Goal: Task Accomplishment & Management: Manage account settings

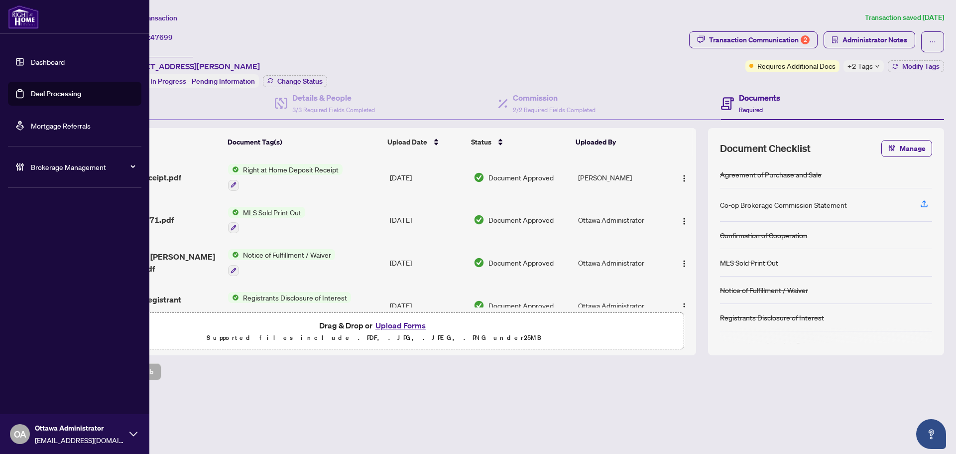
click at [31, 98] on link "Deal Processing" at bounding box center [56, 93] width 50 height 9
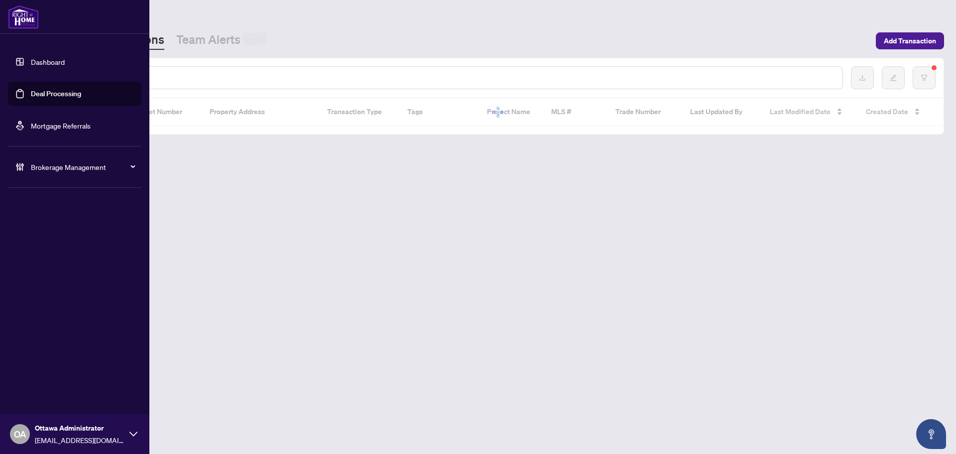
click at [210, 75] on input "text" at bounding box center [457, 77] width 756 height 11
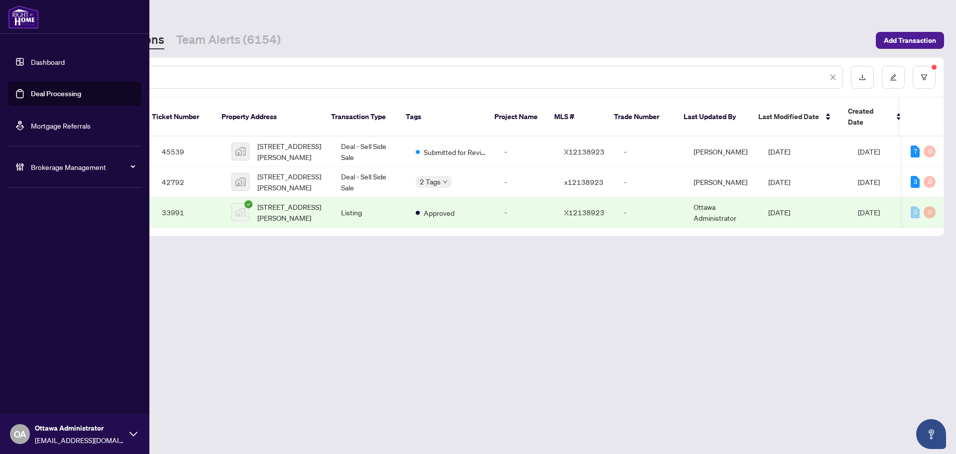
click at [101, 74] on ul "Dashboard Deal Processing Mortgage Referrals" at bounding box center [74, 94] width 133 height 88
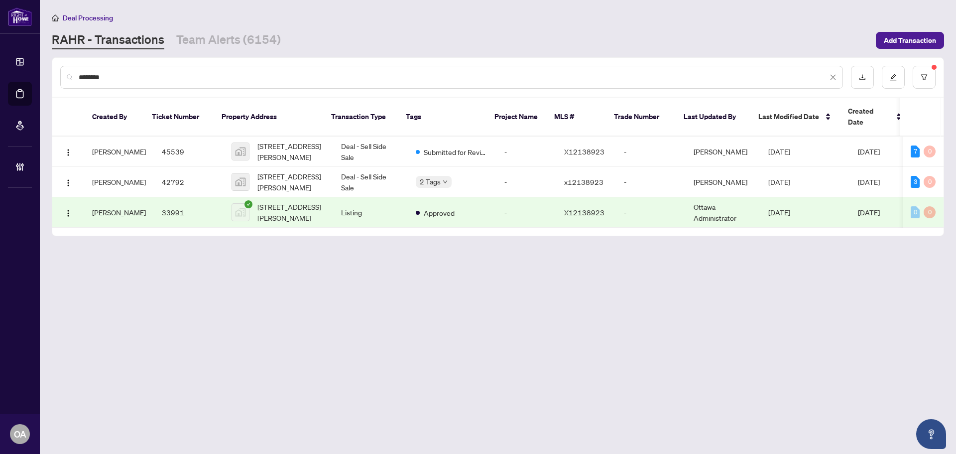
drag, startPoint x: 177, startPoint y: 73, endPoint x: 30, endPoint y: 78, distance: 147.0
click at [32, 78] on div "Dashboard Deal Processing Mortgage Referrals Brokerage Management OA Ottawa Adm…" at bounding box center [478, 227] width 956 height 454
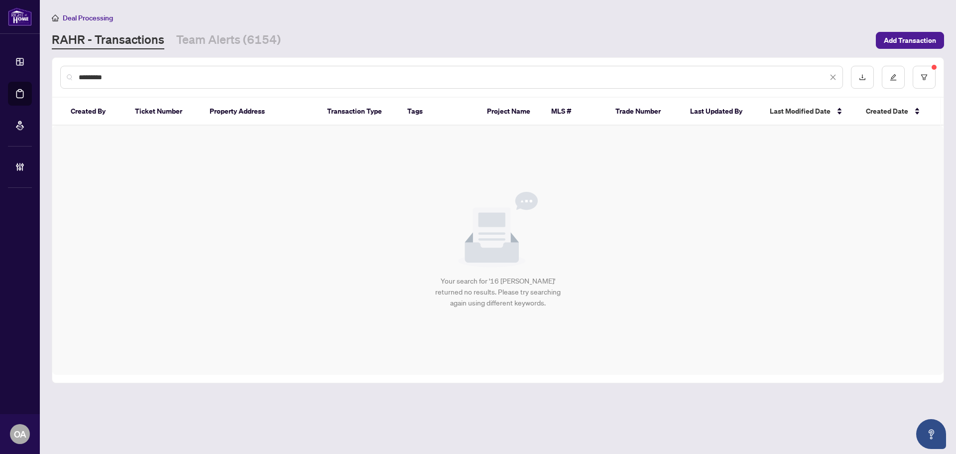
drag, startPoint x: 77, startPoint y: 77, endPoint x: 52, endPoint y: 77, distance: 24.4
click at [52, 77] on div "*********" at bounding box center [497, 77] width 891 height 39
type input "*********"
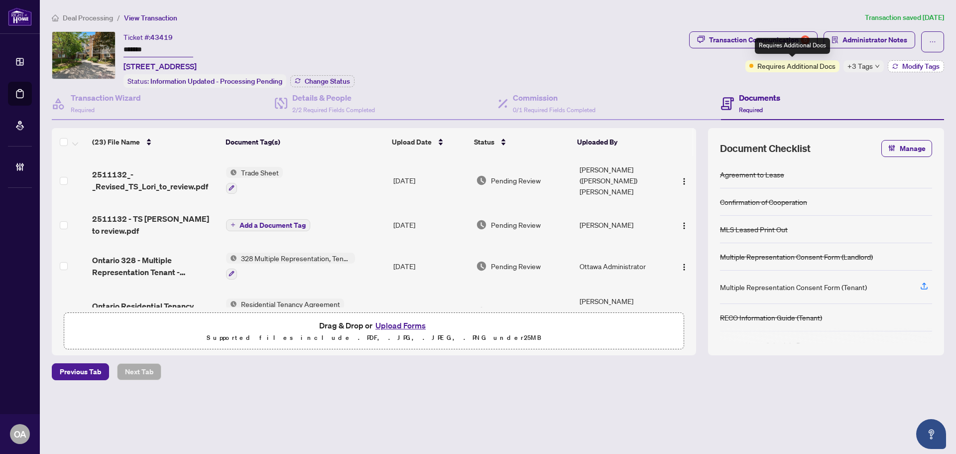
click at [888, 69] on button "Modify Tags" at bounding box center [916, 66] width 56 height 12
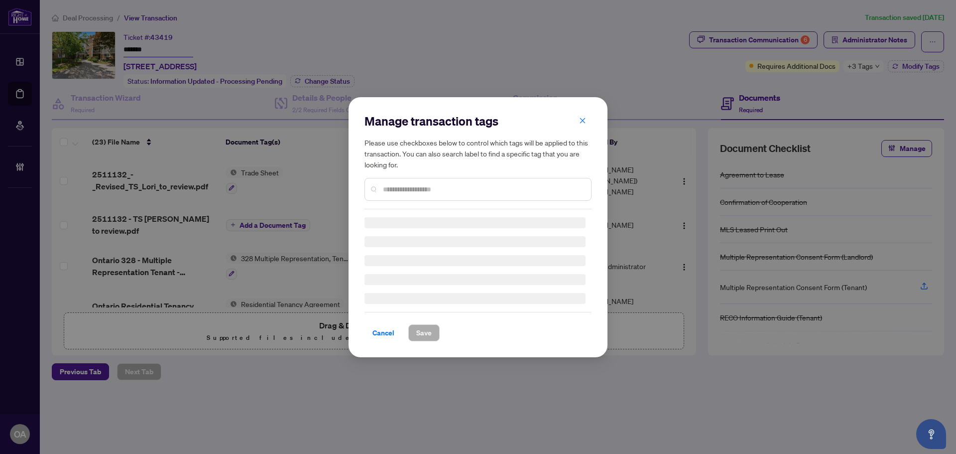
click at [873, 66] on div "Manage transaction tags Please use checkboxes below to control which tags will …" at bounding box center [478, 227] width 956 height 454
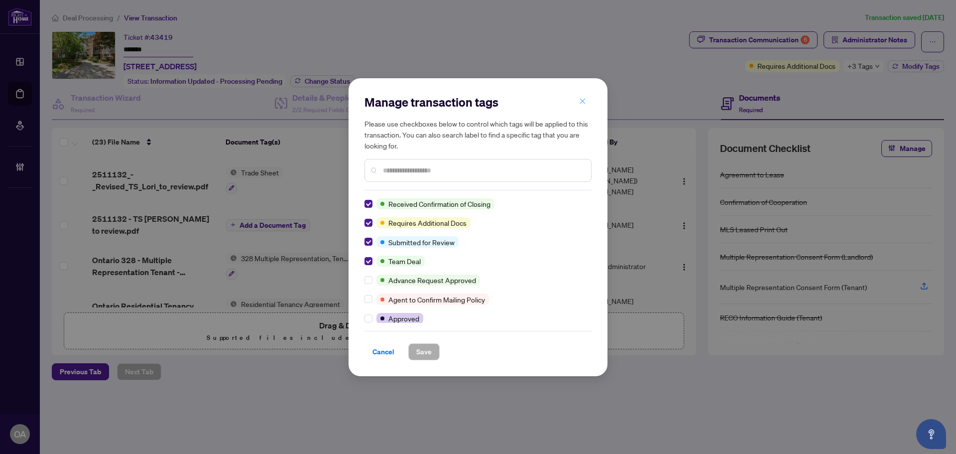
click at [582, 99] on icon "close" at bounding box center [582, 101] width 7 height 7
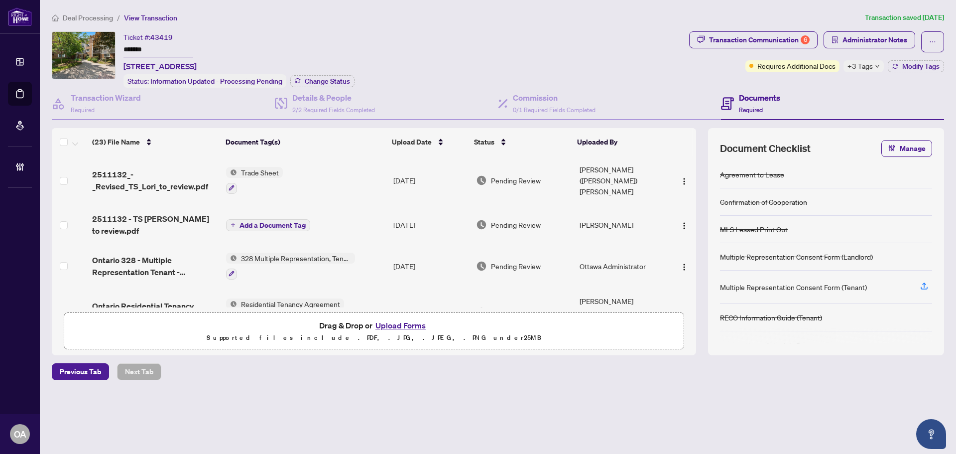
click at [865, 67] on span "+3 Tags" at bounding box center [859, 65] width 25 height 11
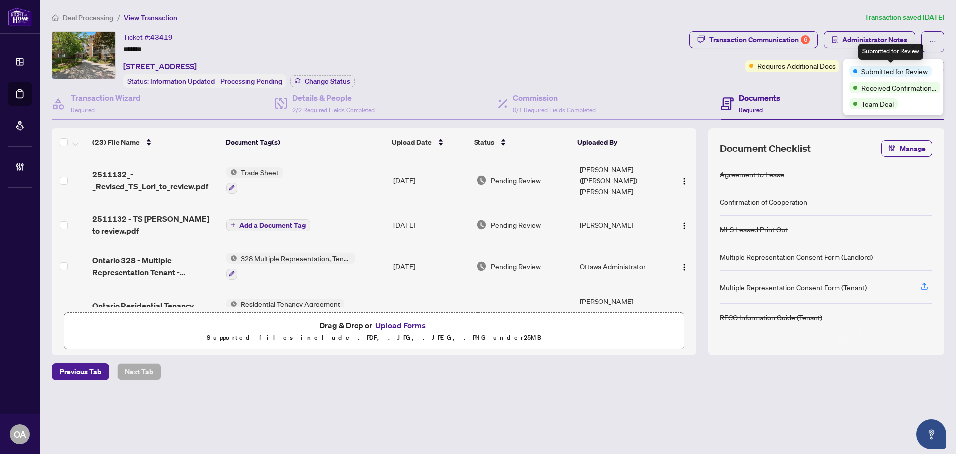
click at [742, 92] on h4 "Documents" at bounding box center [759, 98] width 41 height 12
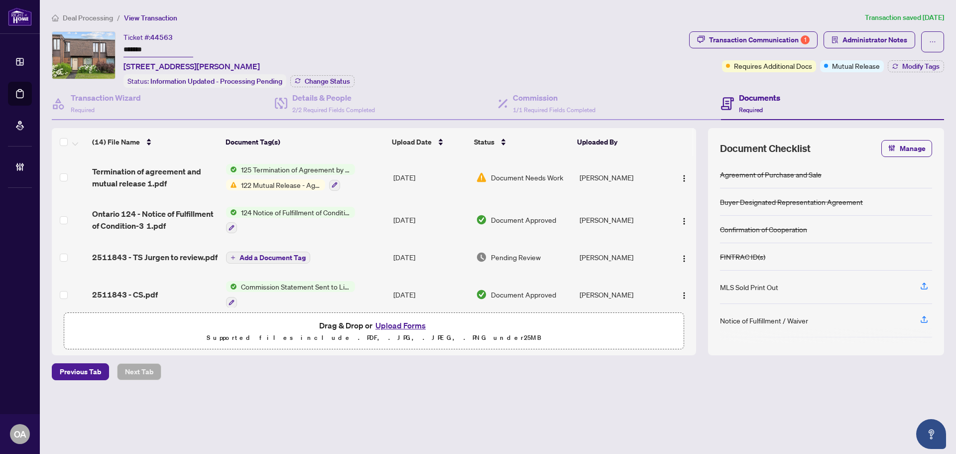
click at [185, 181] on span "Termination of agreement and mutual release 1.pdf" at bounding box center [155, 177] width 126 height 24
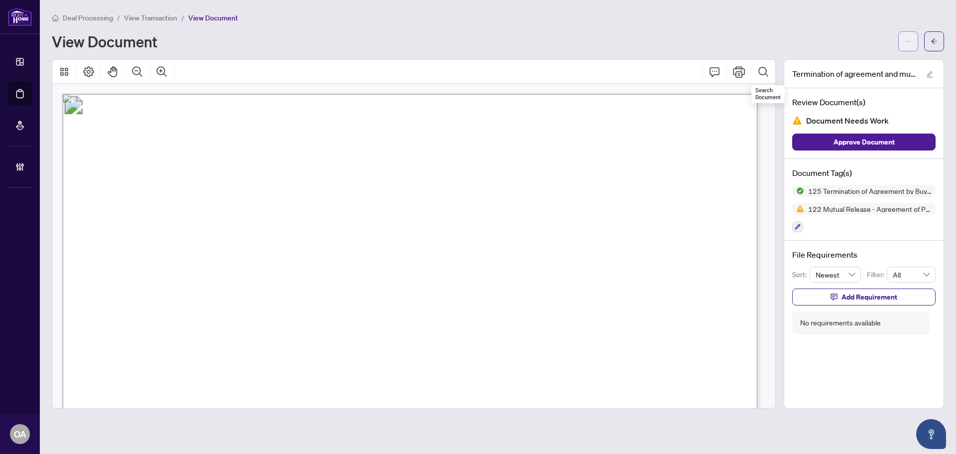
click at [900, 40] on button "button" at bounding box center [908, 41] width 20 height 20
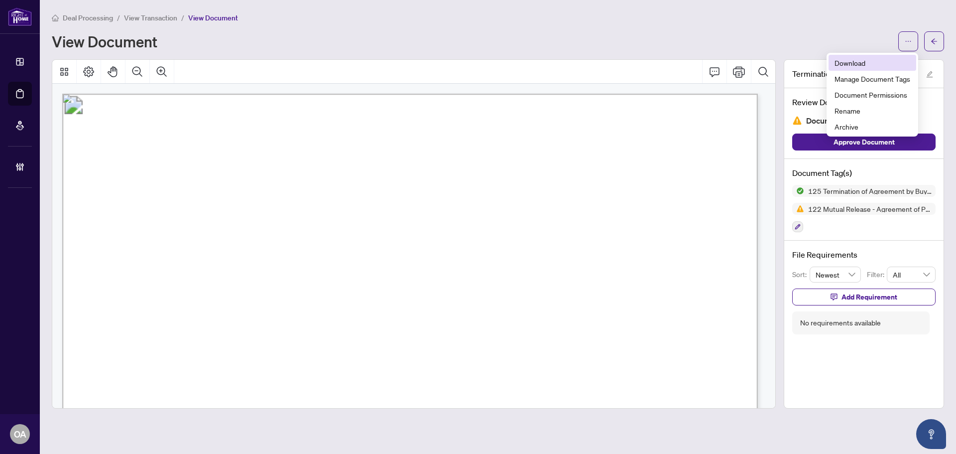
click at [880, 61] on span "Download" at bounding box center [873, 62] width 76 height 11
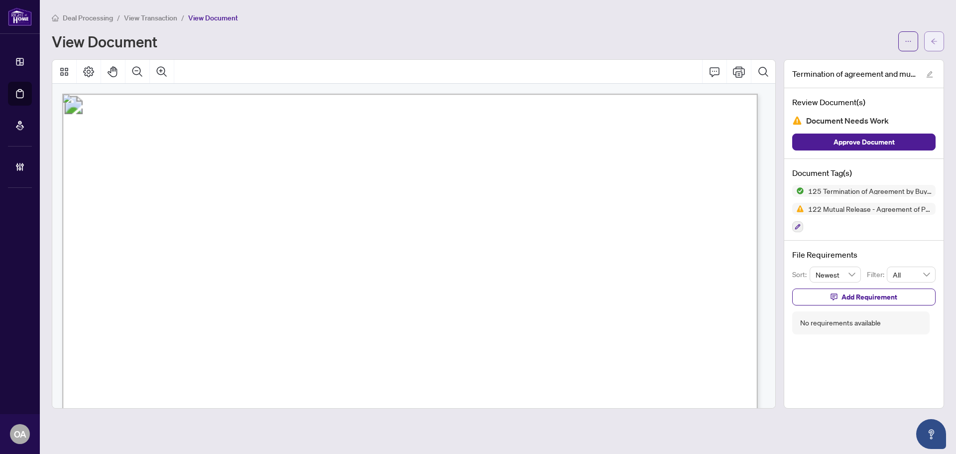
click at [933, 40] on icon "arrow-left" at bounding box center [934, 41] width 7 height 7
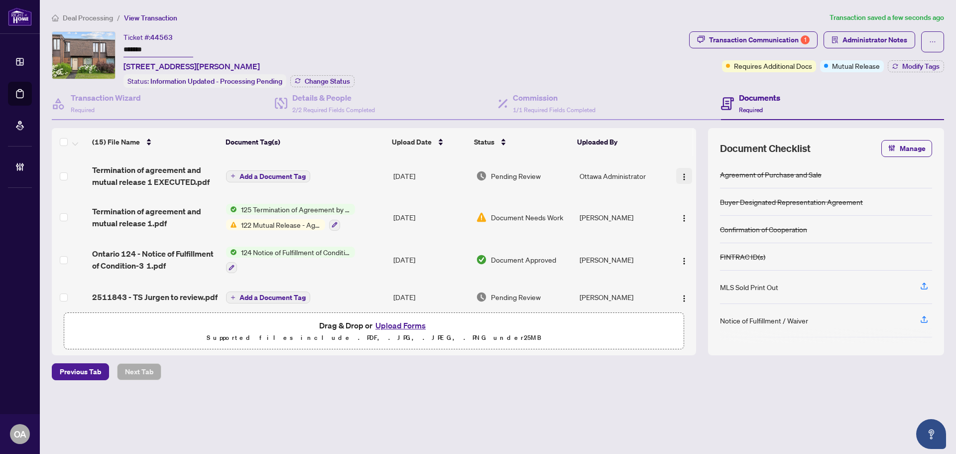
click at [680, 173] on img "button" at bounding box center [684, 177] width 8 height 8
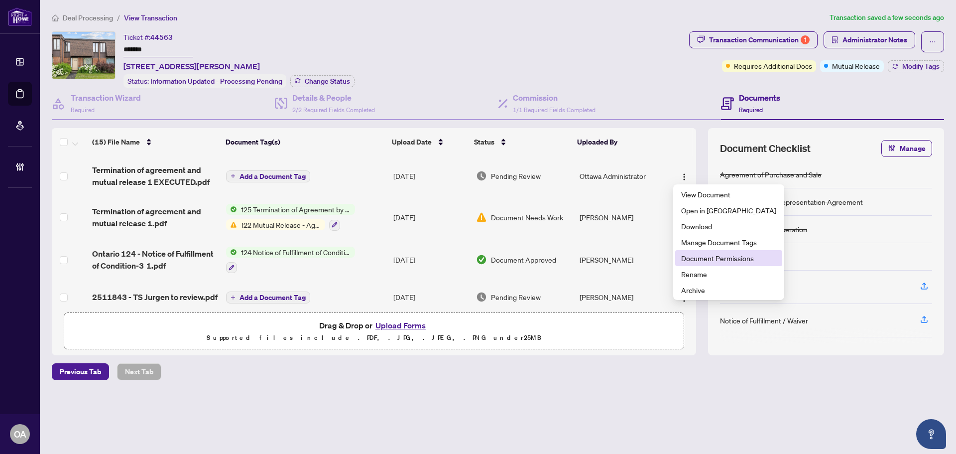
click at [696, 255] on span "Document Permissions" at bounding box center [728, 257] width 95 height 11
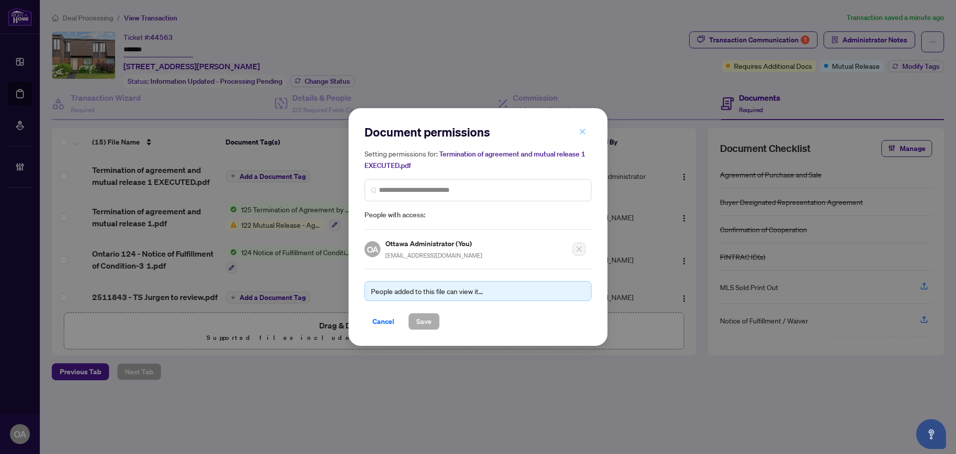
click at [583, 132] on icon "close" at bounding box center [582, 131] width 5 height 5
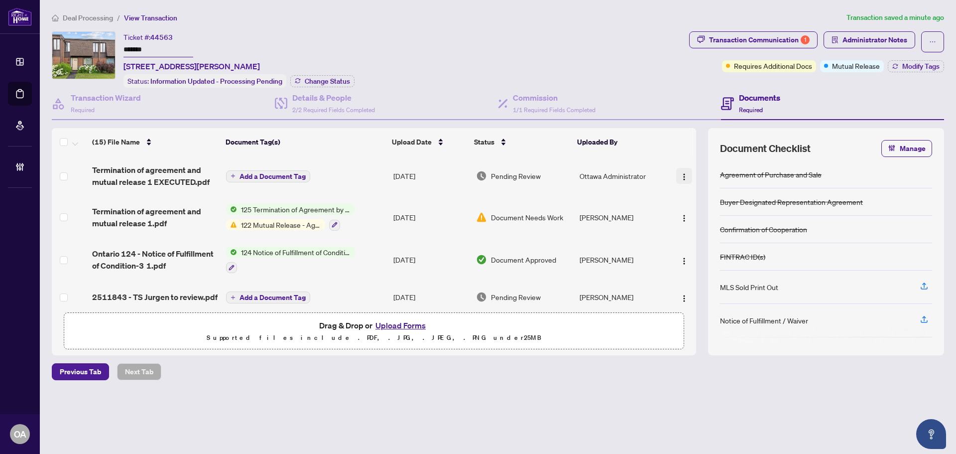
click at [685, 170] on span "button" at bounding box center [684, 175] width 8 height 11
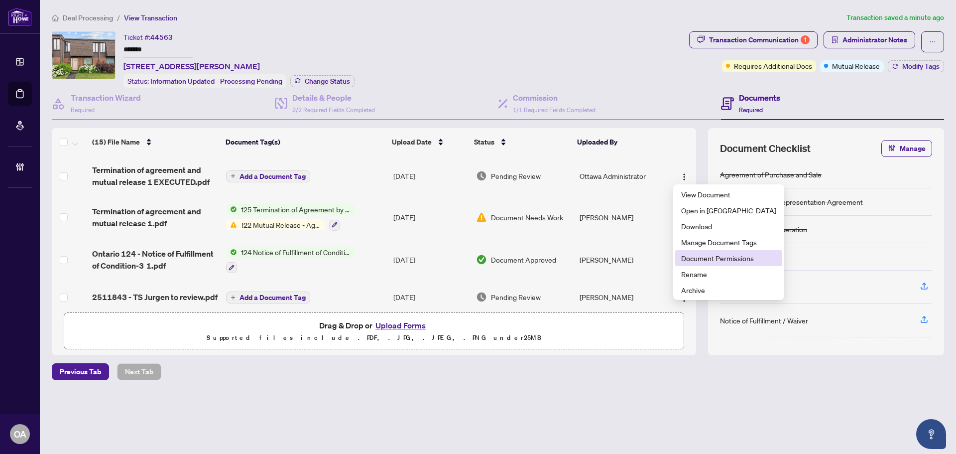
drag, startPoint x: 706, startPoint y: 254, endPoint x: 431, endPoint y: 179, distance: 285.6
click at [705, 254] on span "Document Permissions" at bounding box center [728, 257] width 95 height 11
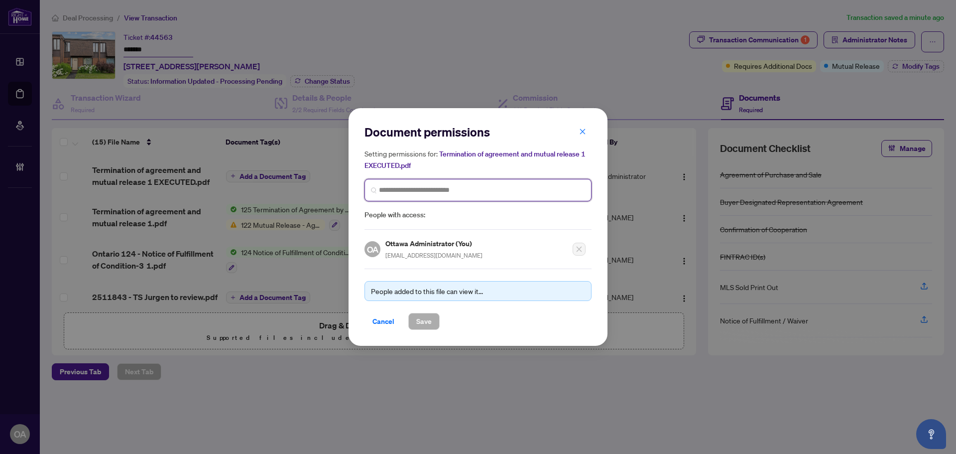
drag, startPoint x: 409, startPoint y: 190, endPoint x: 410, endPoint y: 180, distance: 10.5
click at [408, 190] on input "search" at bounding box center [482, 190] width 206 height 10
type input "*****"
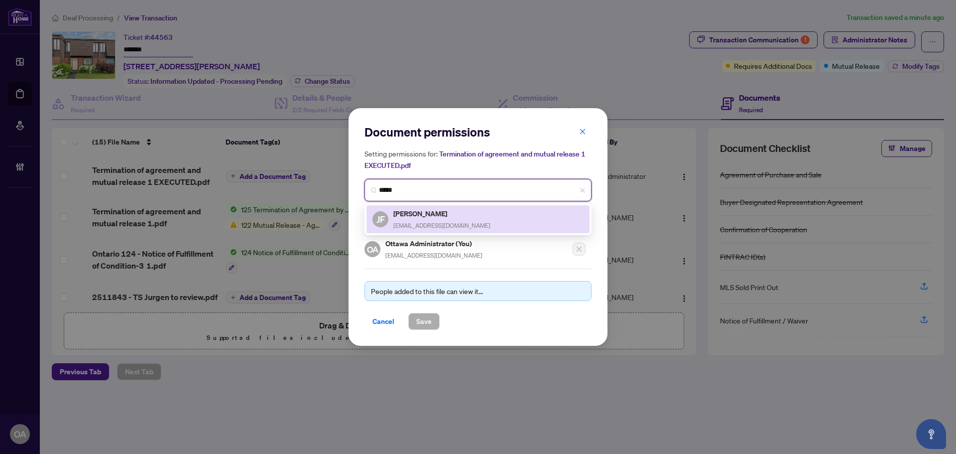
drag, startPoint x: 417, startPoint y: 216, endPoint x: 421, endPoint y: 282, distance: 65.8
click at [418, 216] on h5 "Jurgen Fretschner" at bounding box center [441, 213] width 97 height 11
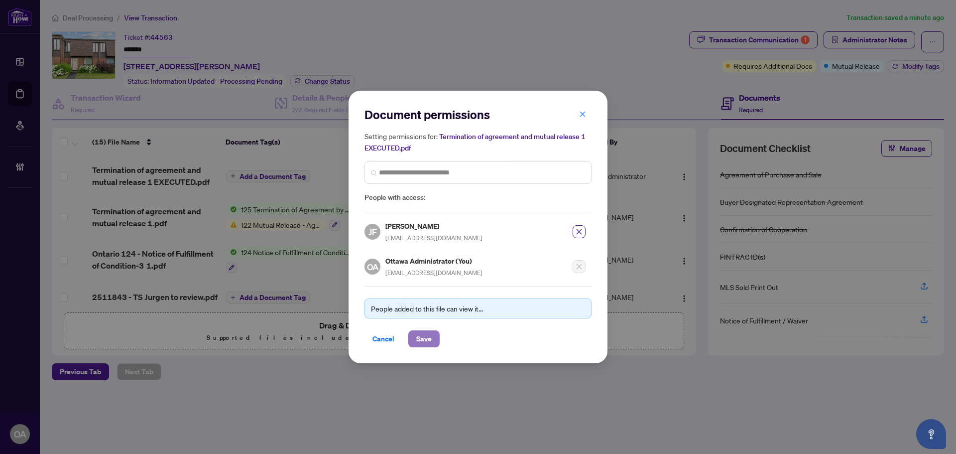
click at [423, 341] on span "Save" at bounding box center [423, 339] width 15 height 16
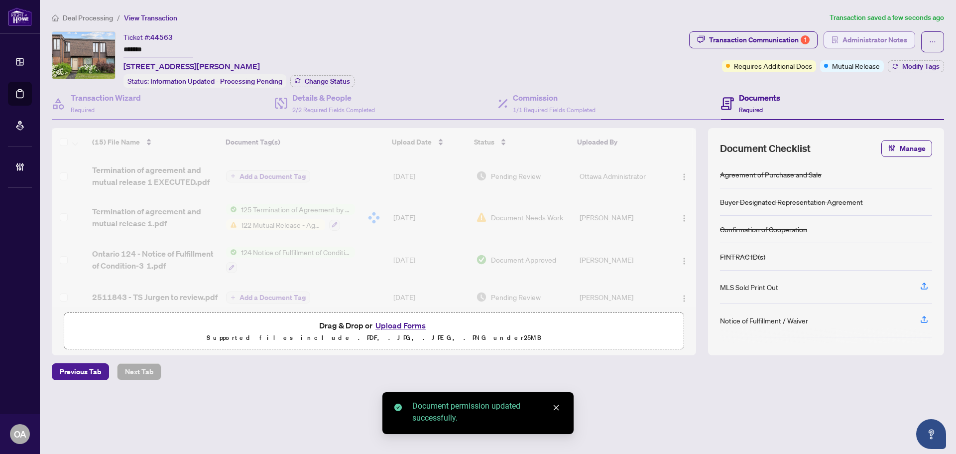
click at [869, 40] on span "Administrator Notes" at bounding box center [874, 40] width 65 height 16
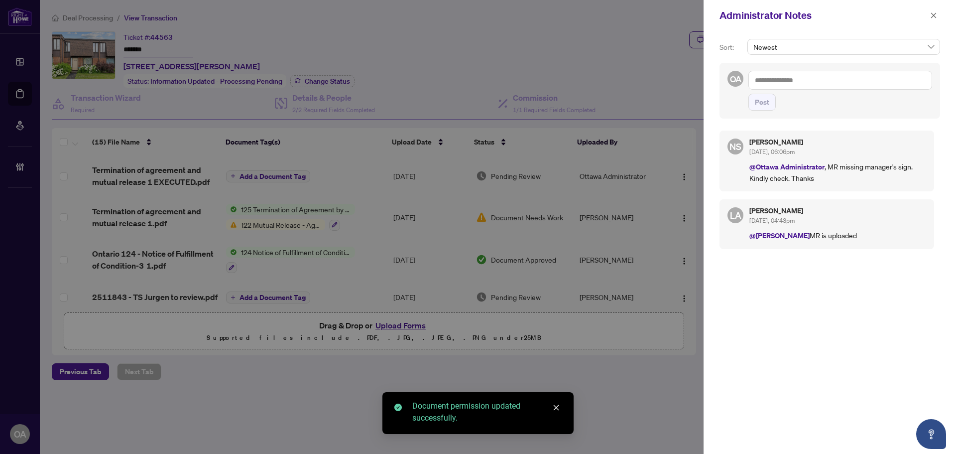
click at [807, 80] on textarea at bounding box center [840, 80] width 184 height 19
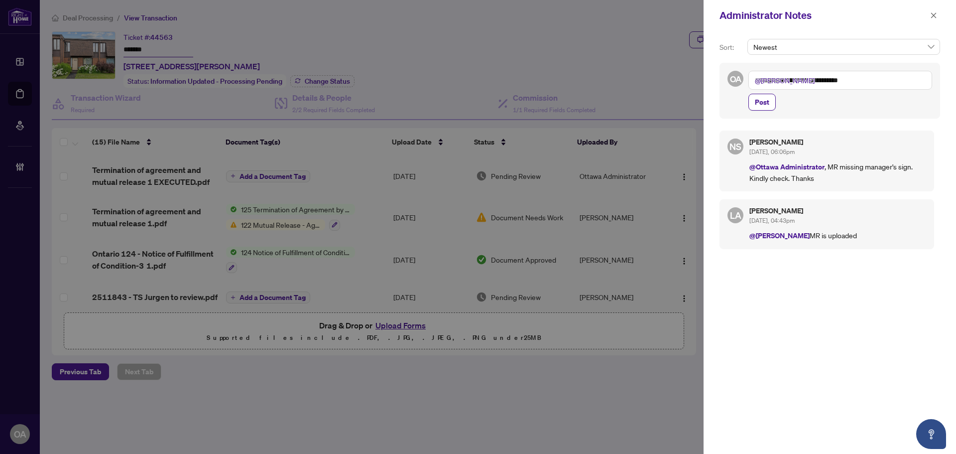
type textarea "**********"
click at [758, 114] on div "**********" at bounding box center [829, 91] width 221 height 56
click at [761, 110] on span "Post" at bounding box center [762, 102] width 14 height 16
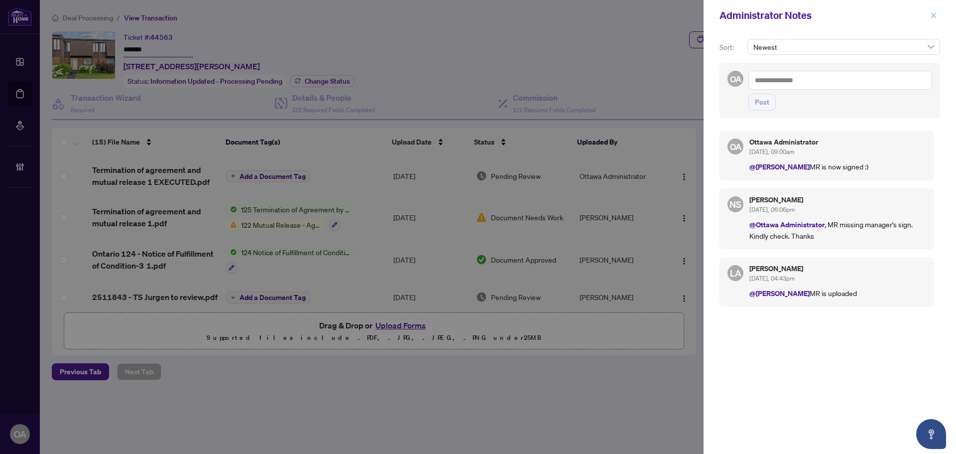
click at [934, 16] on icon "close" at bounding box center [933, 14] width 5 height 5
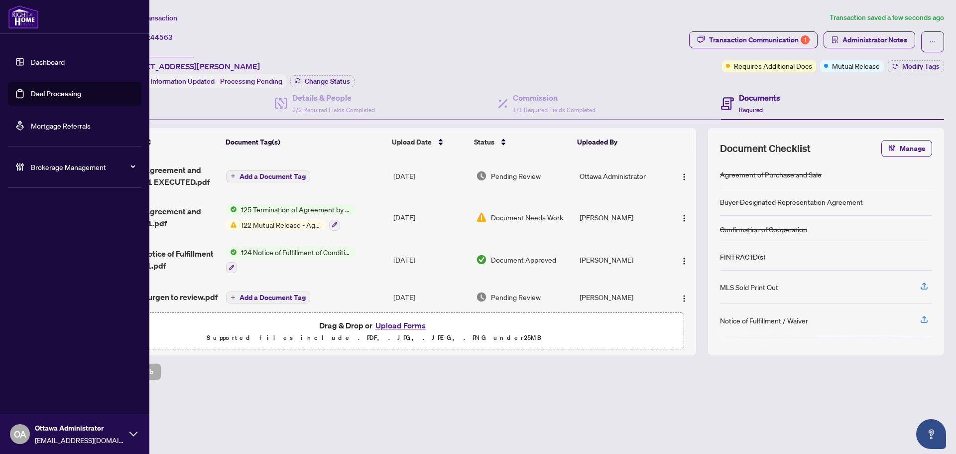
click at [53, 98] on link "Deal Processing" at bounding box center [56, 93] width 50 height 9
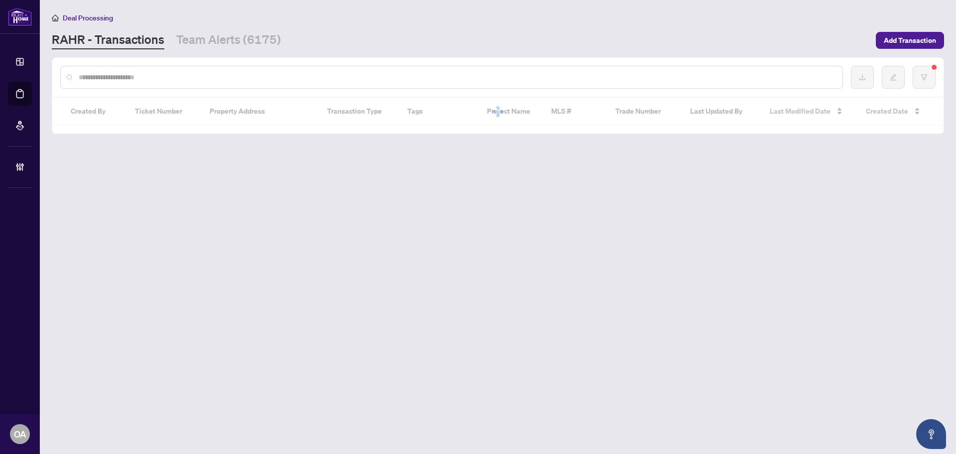
click at [107, 81] on input "text" at bounding box center [457, 77] width 756 height 11
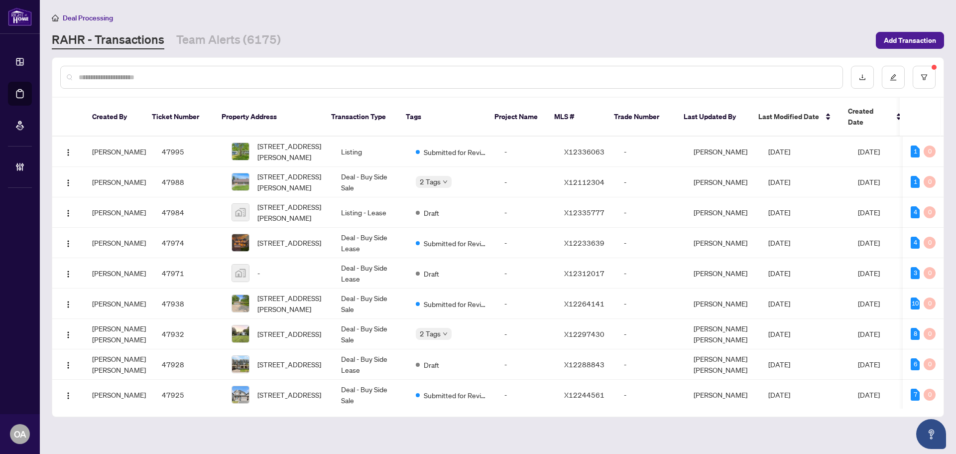
click at [161, 83] on div at bounding box center [451, 77] width 783 height 23
click at [135, 70] on div at bounding box center [451, 77] width 783 height 23
click at [141, 83] on div at bounding box center [451, 77] width 783 height 23
click at [134, 79] on input "text" at bounding box center [457, 77] width 756 height 11
type input "*"
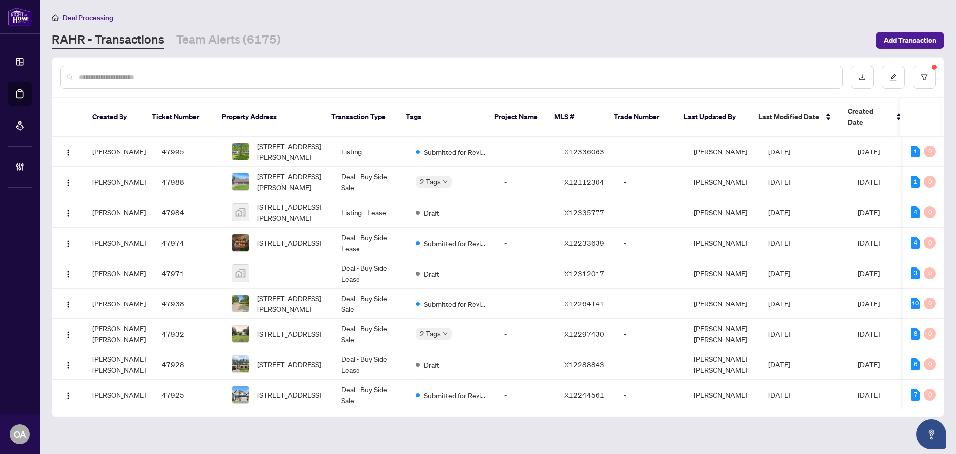
type input "*"
type input "**********"
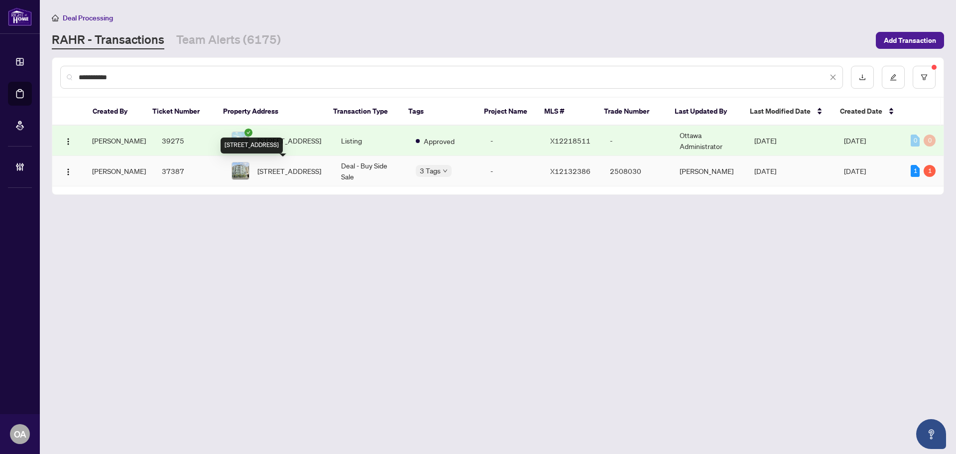
click at [283, 173] on span "601-98 Richmond Rd, Ottawa, Ontario K1Z 0B2, Canada" at bounding box center [289, 170] width 64 height 11
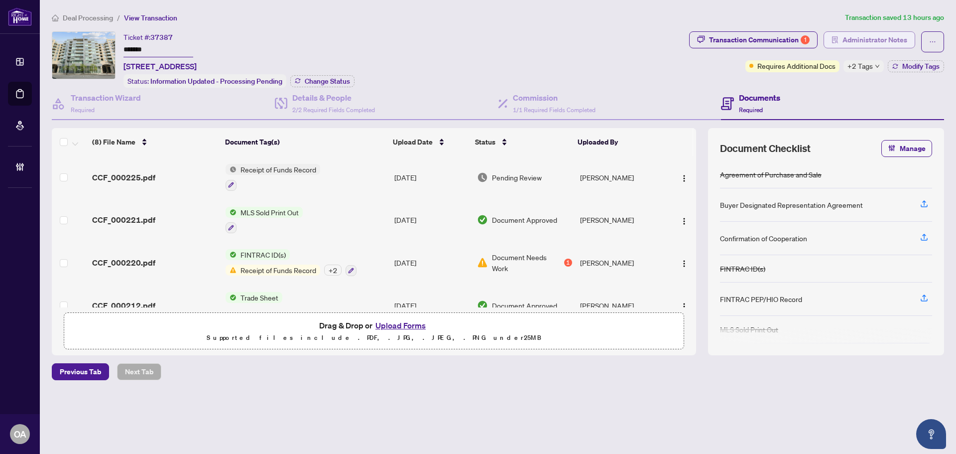
click at [868, 38] on span "Administrator Notes" at bounding box center [874, 40] width 65 height 16
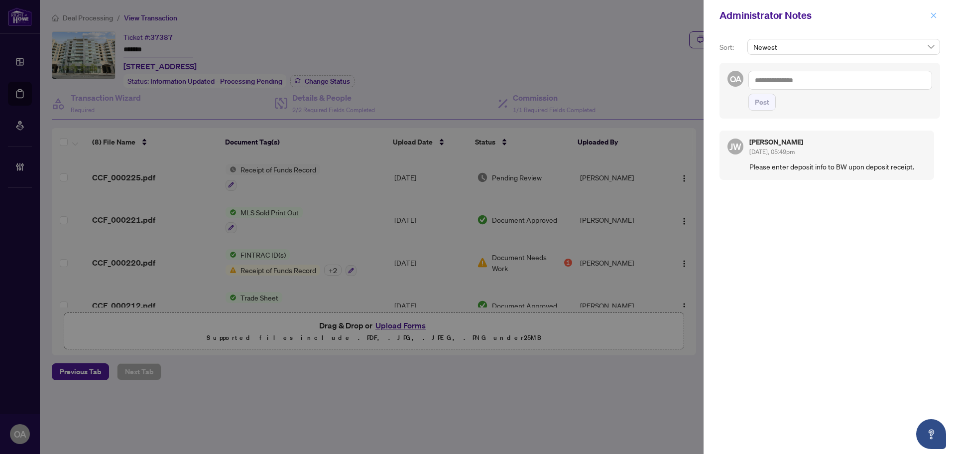
click at [937, 13] on icon "close" at bounding box center [933, 15] width 7 height 7
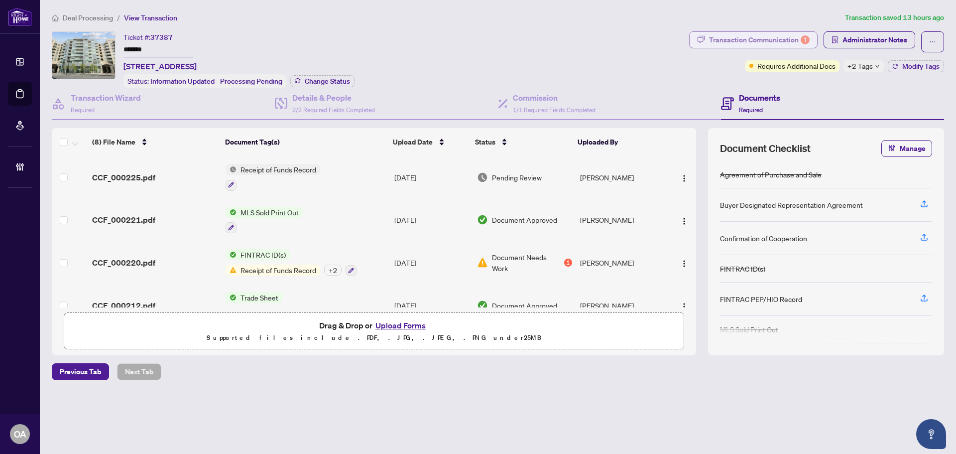
click at [783, 42] on div "Transaction Communication 1" at bounding box center [759, 40] width 101 height 16
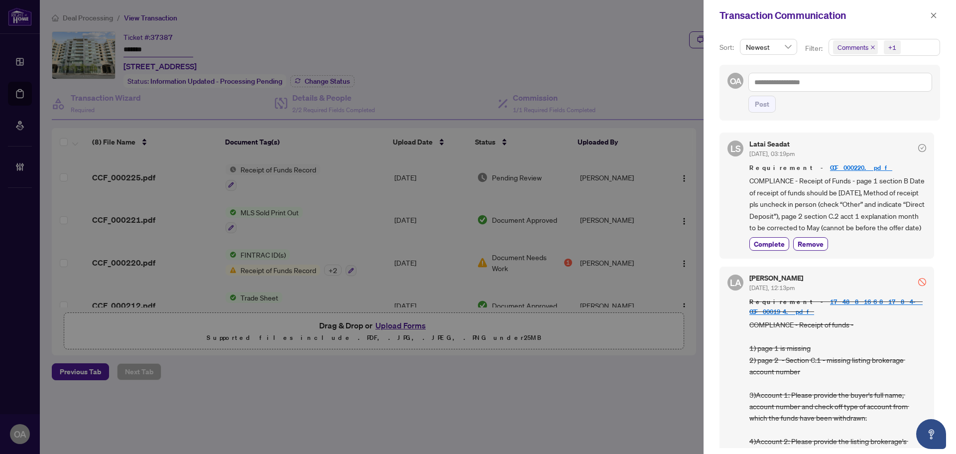
drag, startPoint x: 870, startPoint y: 46, endPoint x: 867, endPoint y: 58, distance: 12.2
click at [870, 46] on icon "close" at bounding box center [872, 47] width 5 height 5
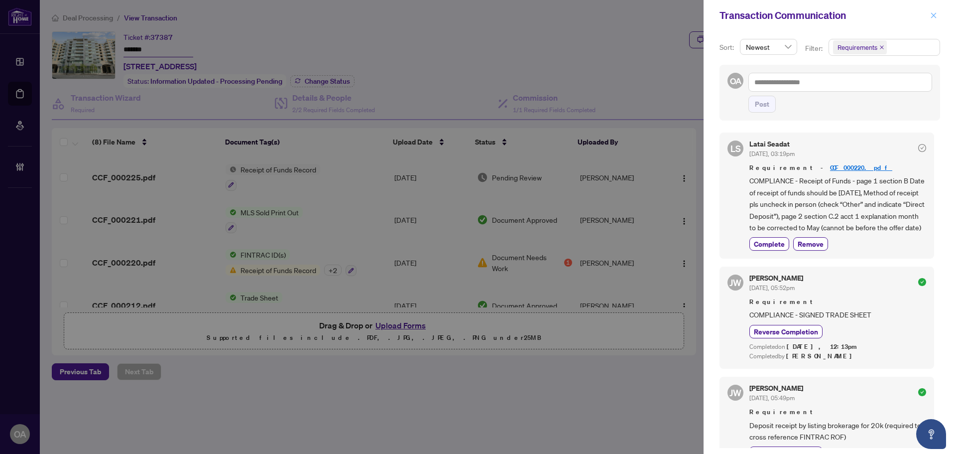
click at [933, 14] on icon "close" at bounding box center [933, 15] width 7 height 7
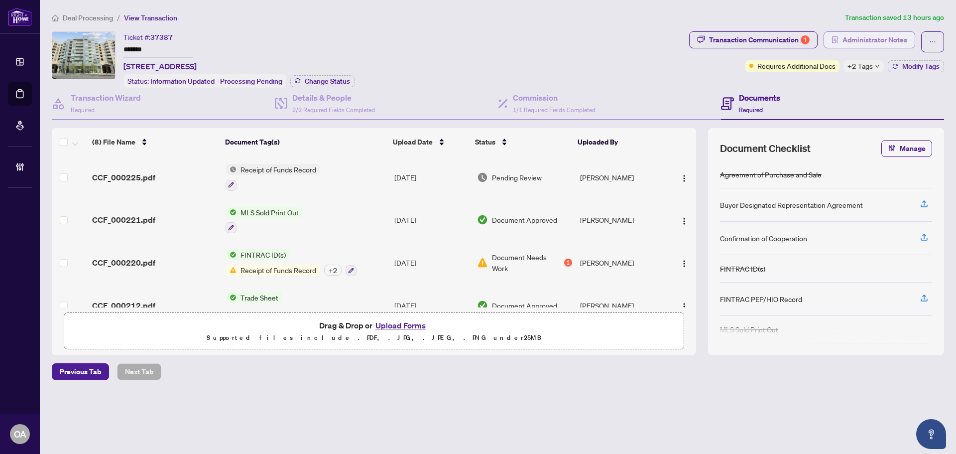
click at [868, 43] on span "Administrator Notes" at bounding box center [874, 40] width 65 height 16
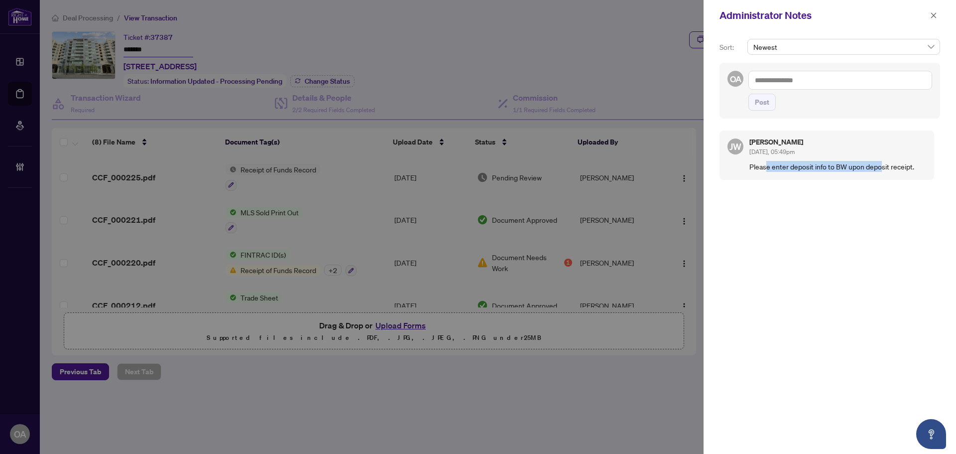
drag, startPoint x: 767, startPoint y: 168, endPoint x: 882, endPoint y: 164, distance: 114.6
click at [882, 164] on p "Please enter deposit info to BW upon deposit receipt." at bounding box center [837, 166] width 177 height 11
click at [882, 163] on p "Please enter deposit info to BW upon deposit receipt." at bounding box center [837, 166] width 177 height 11
click at [933, 14] on icon "close" at bounding box center [933, 14] width 5 height 5
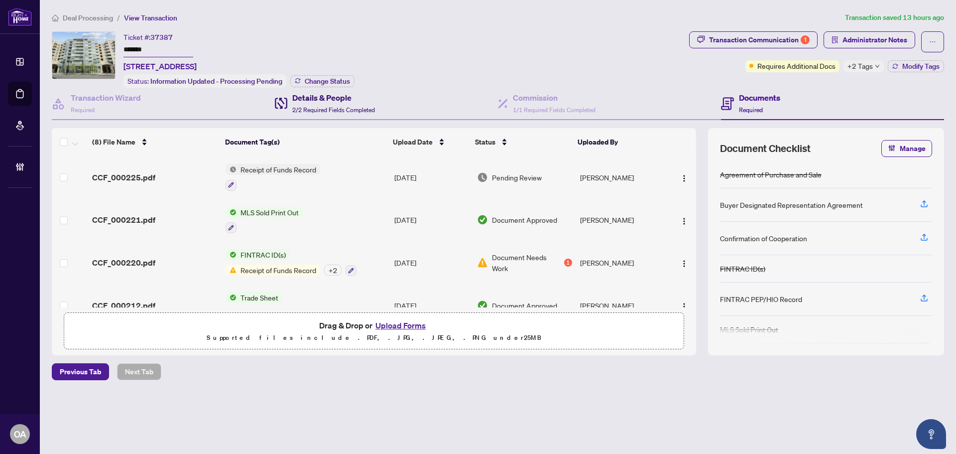
click at [327, 99] on h4 "Details & People" at bounding box center [333, 98] width 83 height 12
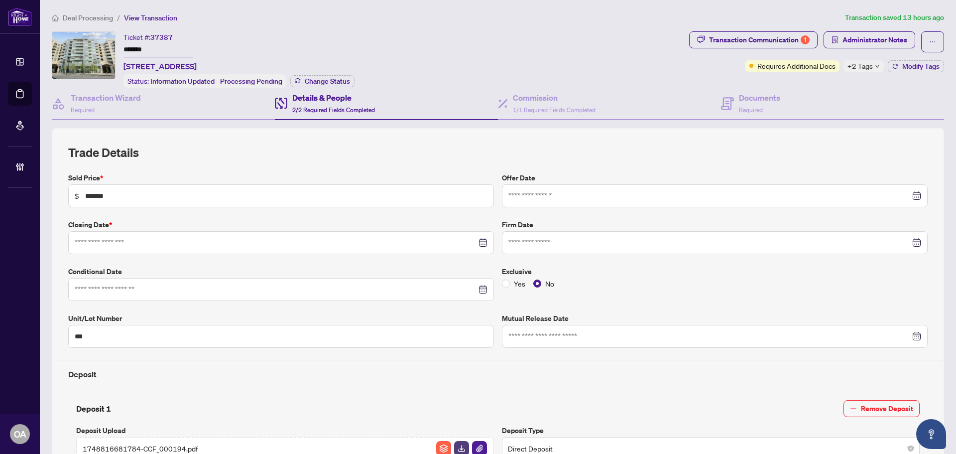
type input "**********"
click at [532, 106] on span "1/1 Required Fields Completed" at bounding box center [554, 109] width 83 height 7
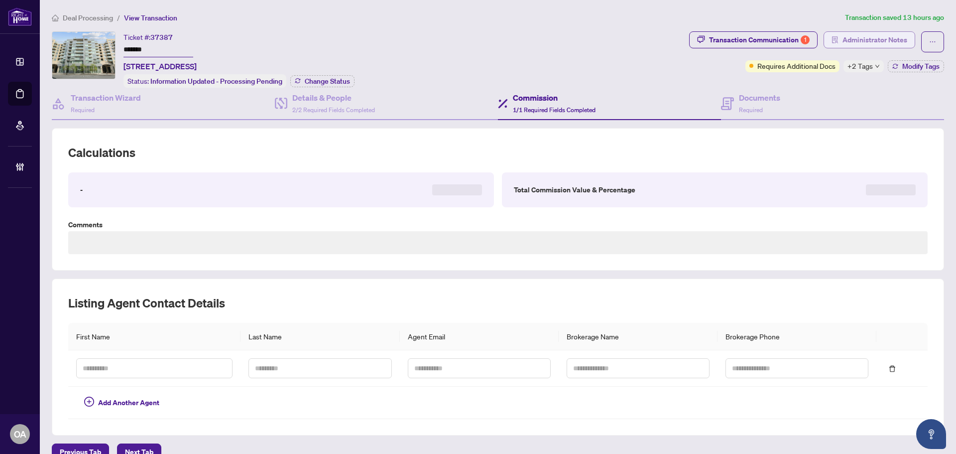
click at [861, 38] on span "Administrator Notes" at bounding box center [874, 40] width 65 height 16
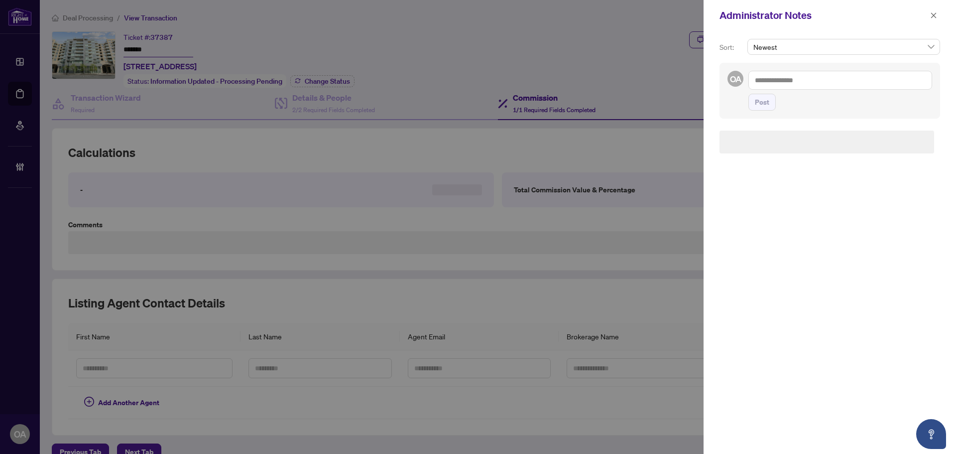
type textarea "**********"
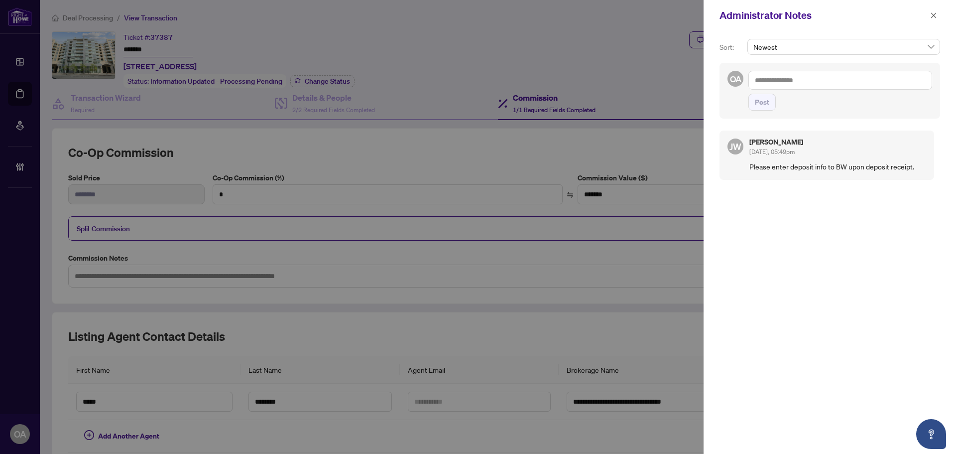
click at [786, 65] on div "OA Post" at bounding box center [829, 91] width 221 height 56
click at [788, 78] on textarea at bounding box center [840, 80] width 184 height 19
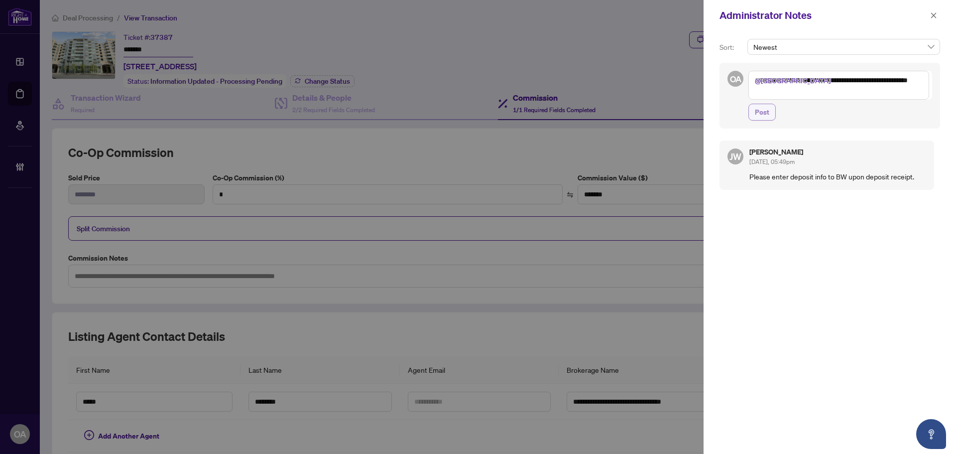
type textarea "**********"
drag, startPoint x: 767, startPoint y: 114, endPoint x: 779, endPoint y: 99, distance: 18.7
click at [767, 113] on span "Post" at bounding box center [762, 112] width 14 height 16
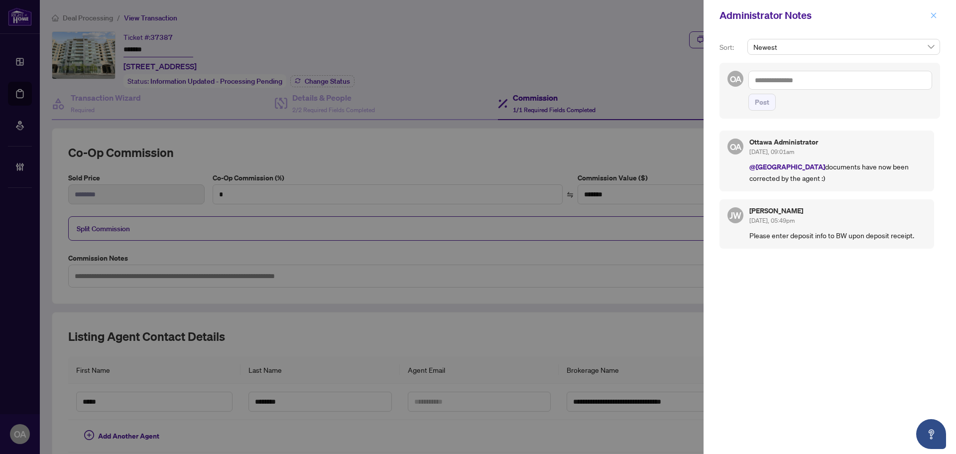
click at [936, 17] on icon "close" at bounding box center [933, 15] width 7 height 7
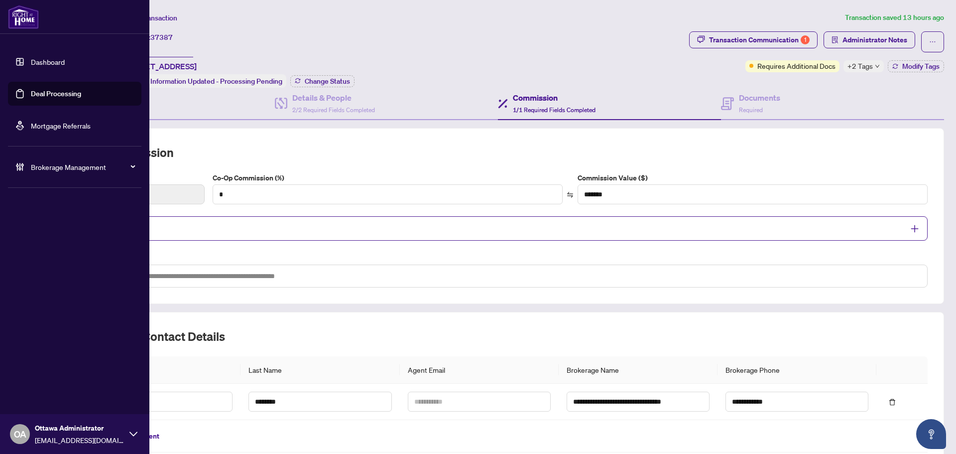
click at [77, 95] on link "Deal Processing" at bounding box center [56, 93] width 50 height 9
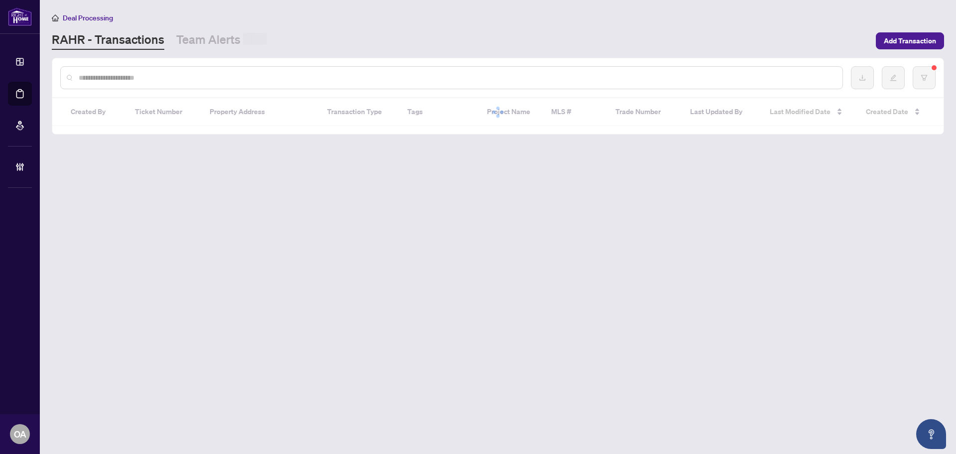
click at [177, 80] on input "text" at bounding box center [457, 77] width 756 height 11
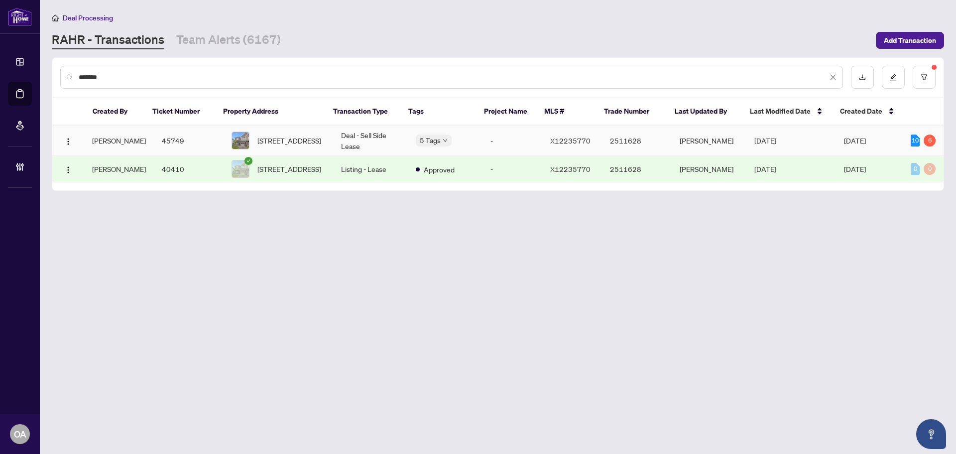
type input "*******"
click at [275, 138] on span "408 Epoch St, Ottawa, Ontario K2J 6X5, Canada" at bounding box center [289, 140] width 64 height 11
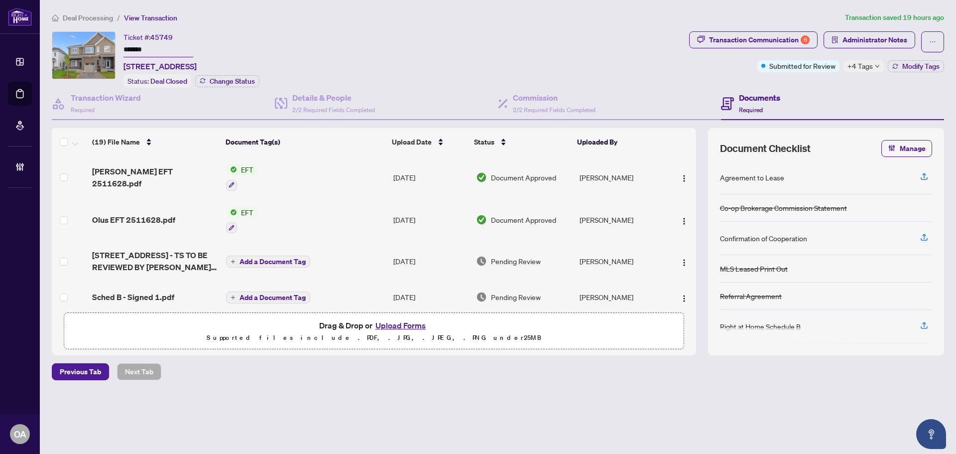
click at [869, 63] on span "+4 Tags" at bounding box center [859, 65] width 25 height 11
click at [633, 52] on div "Ticket #: 45749 ******* 408 Epoch St, Ottawa, Ontario K2J 6X5, Canada Status: D…" at bounding box center [368, 59] width 633 height 56
click at [552, 101] on h4 "Commission" at bounding box center [554, 98] width 83 height 12
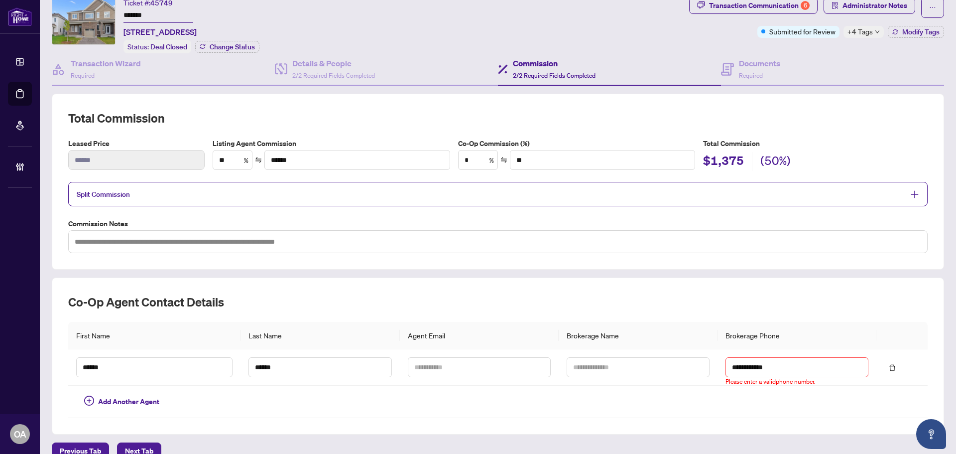
scroll to position [50, 0]
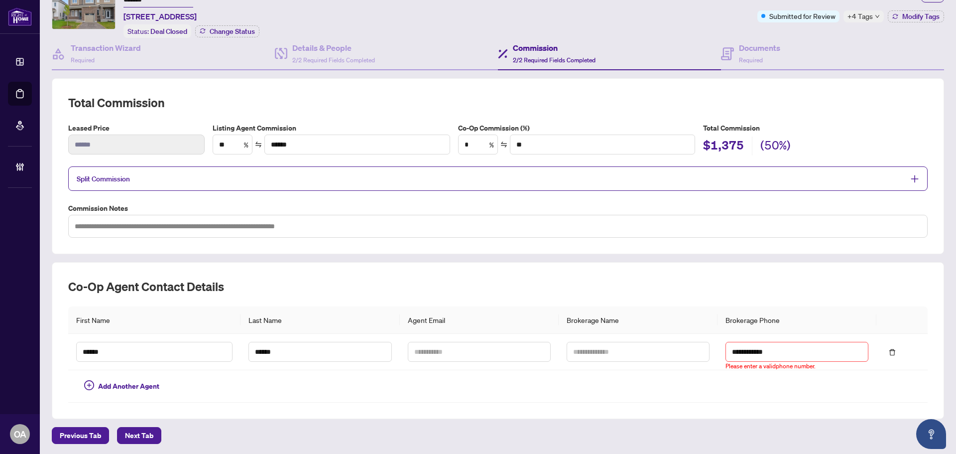
click at [459, 171] on div "Split Commission" at bounding box center [497, 178] width 859 height 24
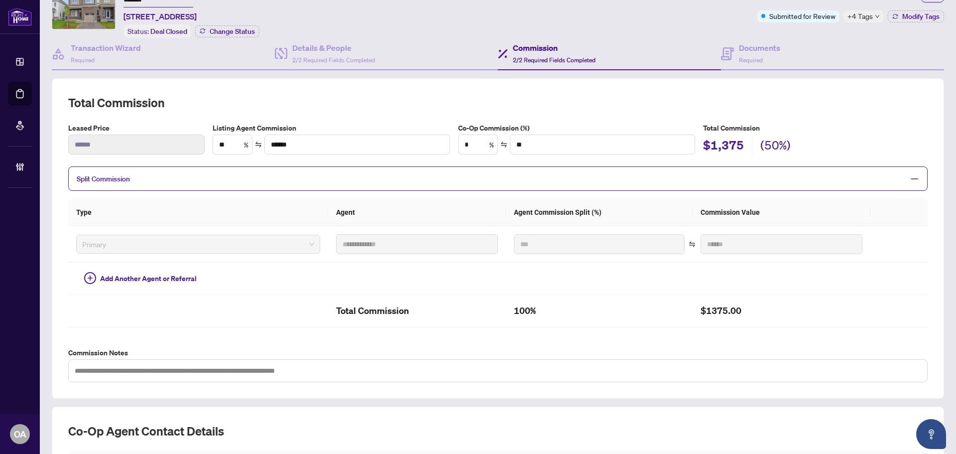
click at [459, 171] on div "Split Commission" at bounding box center [497, 178] width 859 height 24
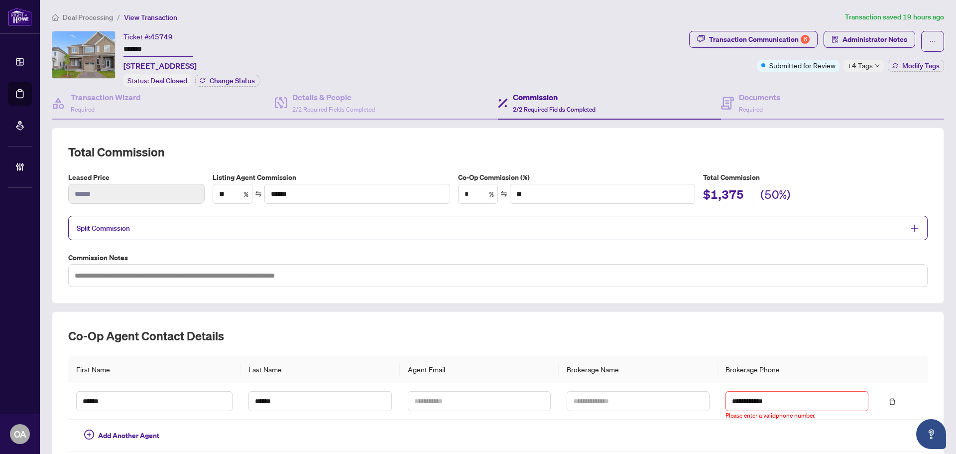
scroll to position [0, 0]
click at [312, 106] on span "2/2 Required Fields Completed" at bounding box center [333, 109] width 83 height 7
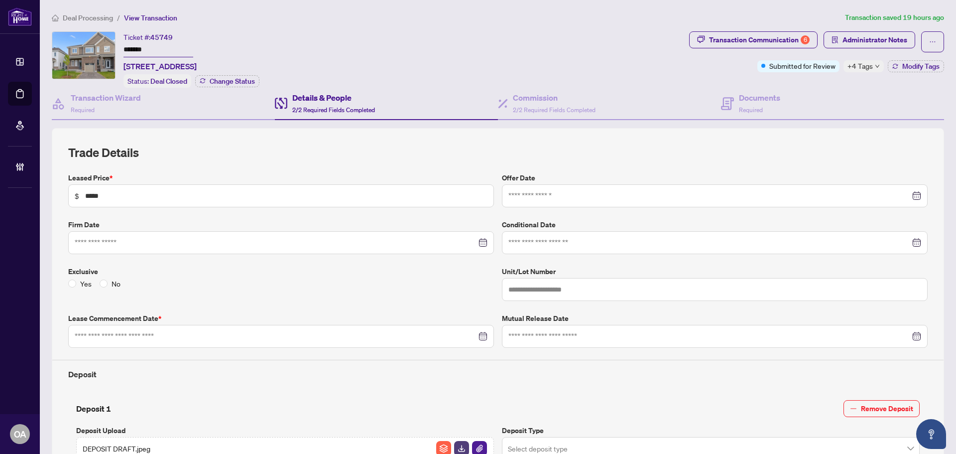
type input "**********"
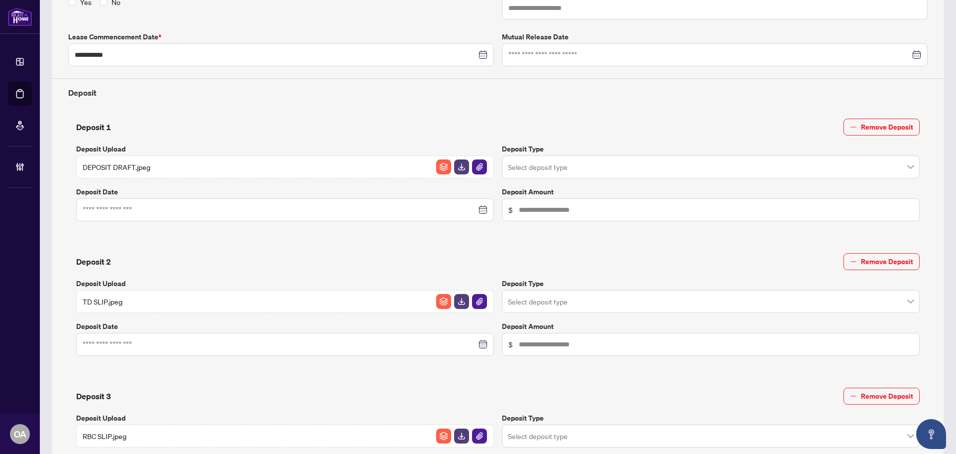
scroll to position [299, 0]
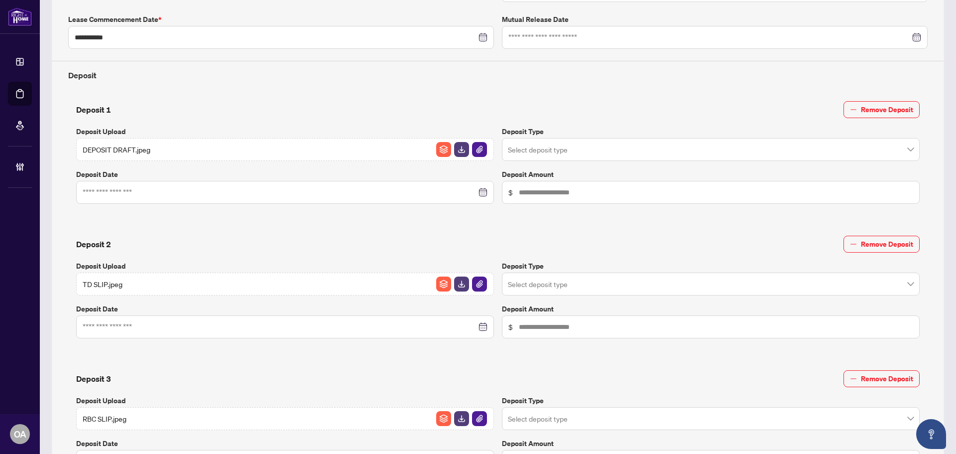
click at [222, 151] on div "DEPOSIT DRAFT.jpeg" at bounding box center [285, 149] width 418 height 23
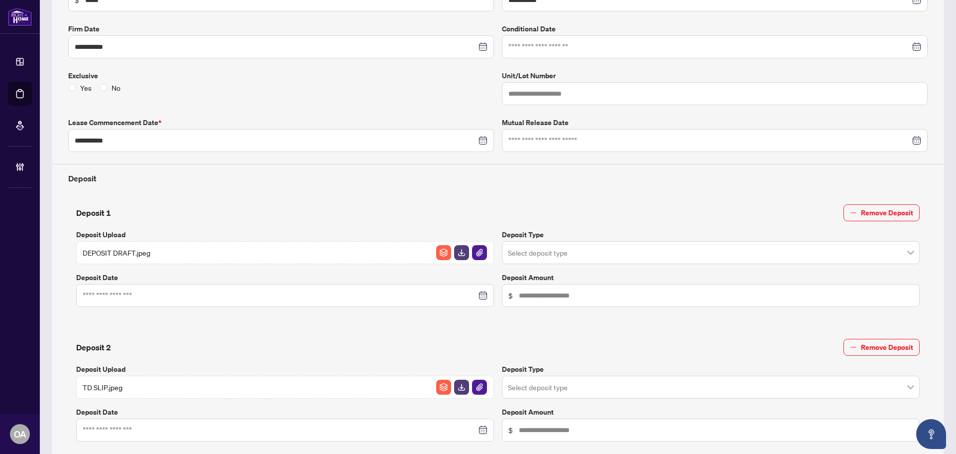
scroll to position [0, 0]
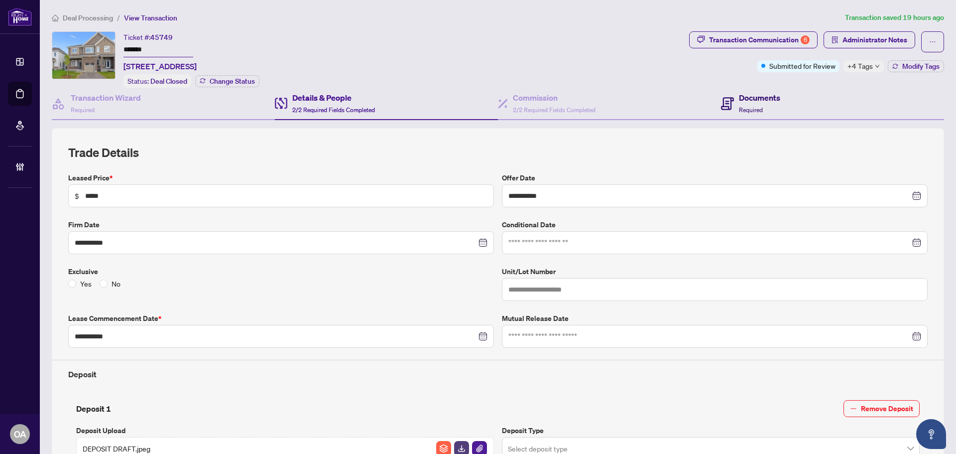
click at [739, 104] on div "Documents Required" at bounding box center [759, 103] width 41 height 23
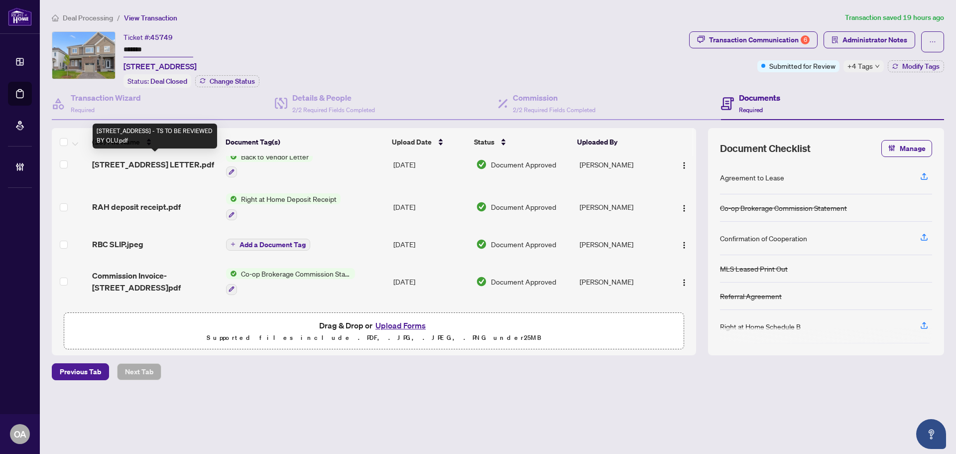
scroll to position [498, 0]
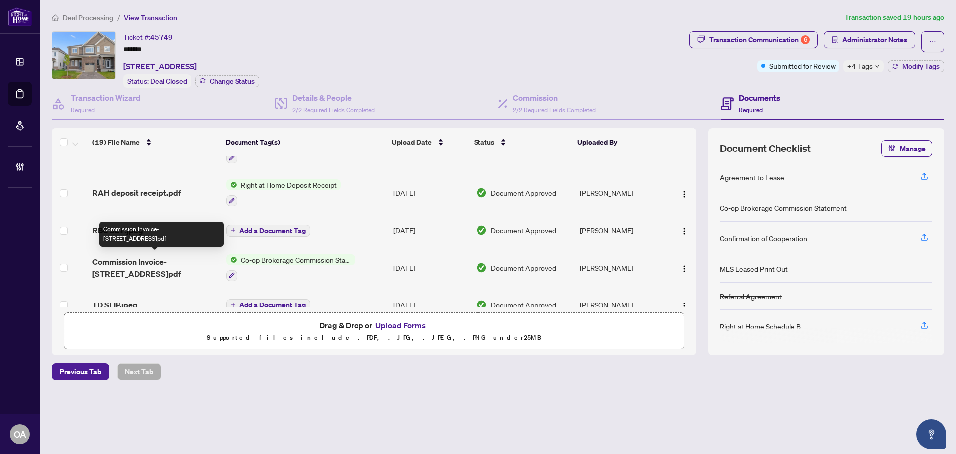
click at [183, 260] on span "Commission Invoice- 408 Epoch St.pdf" at bounding box center [155, 267] width 126 height 24
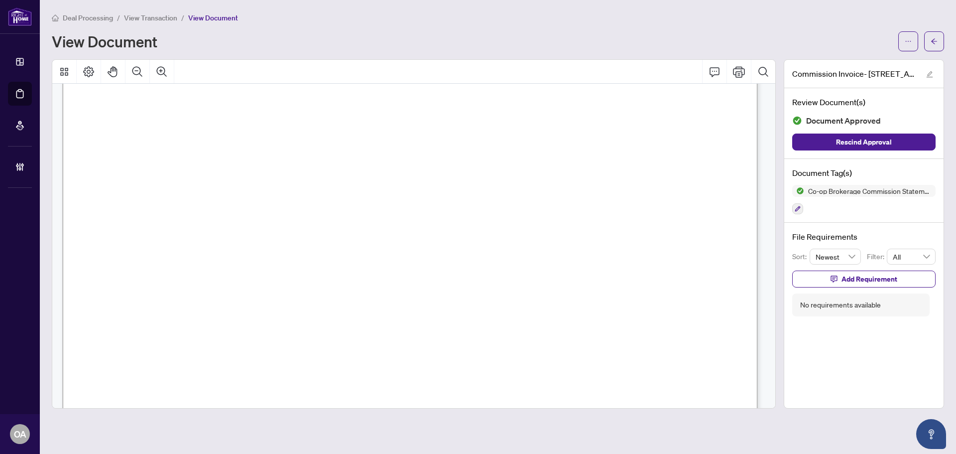
scroll to position [249, 0]
drag, startPoint x: 385, startPoint y: 273, endPoint x: 481, endPoint y: 276, distance: 95.6
click at [932, 46] on span "button" at bounding box center [934, 41] width 7 height 16
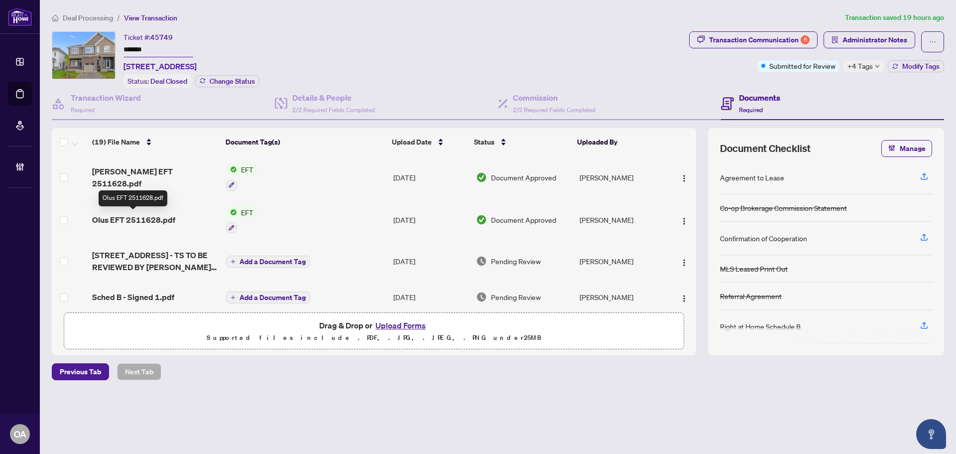
click at [142, 216] on span "Olus EFT 2511628.pdf" at bounding box center [133, 220] width 83 height 12
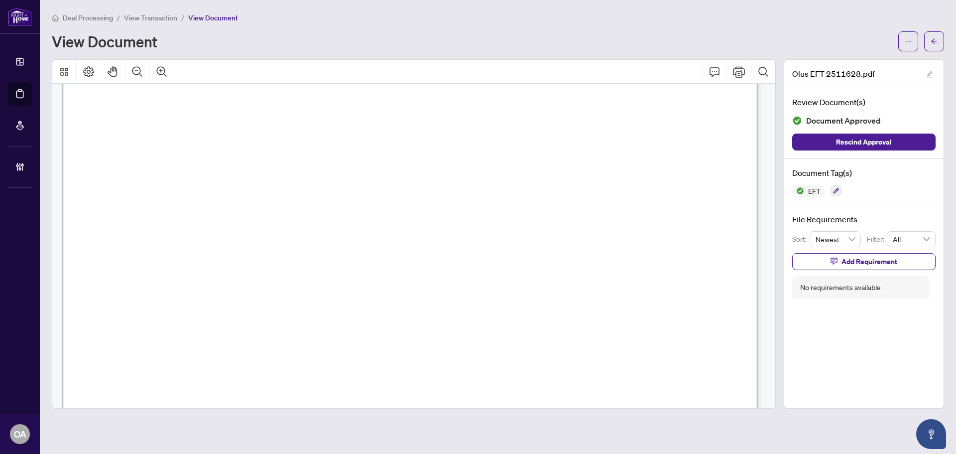
scroll to position [297, 0]
click at [938, 40] on button "button" at bounding box center [934, 41] width 20 height 20
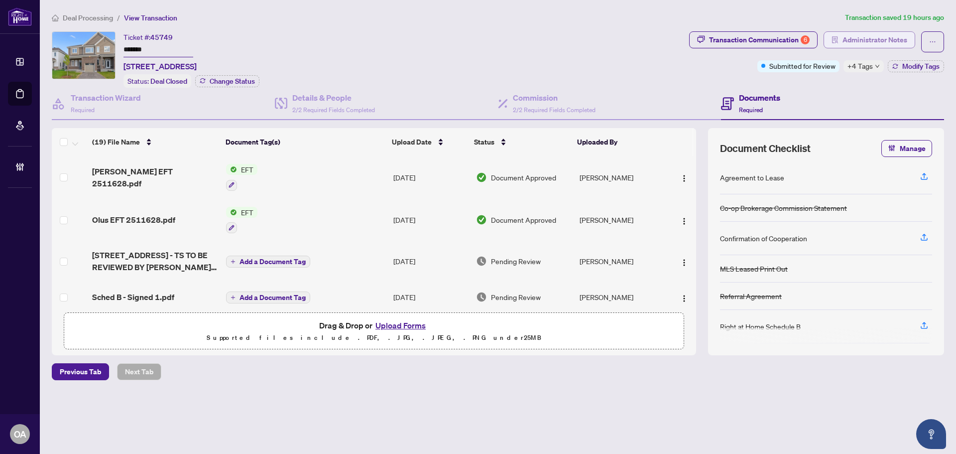
click at [840, 35] on button "Administrator Notes" at bounding box center [870, 39] width 92 height 17
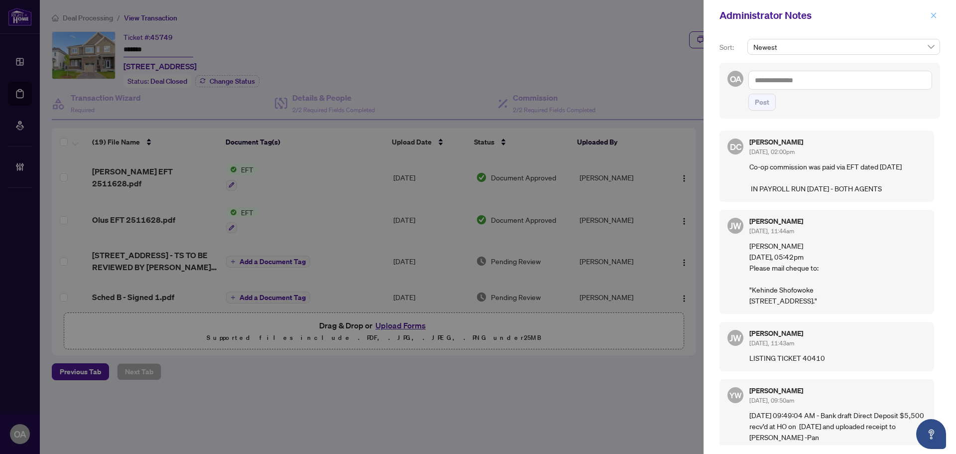
click at [929, 12] on button "button" at bounding box center [933, 15] width 13 height 12
